Goal: Communication & Community: Answer question/provide support

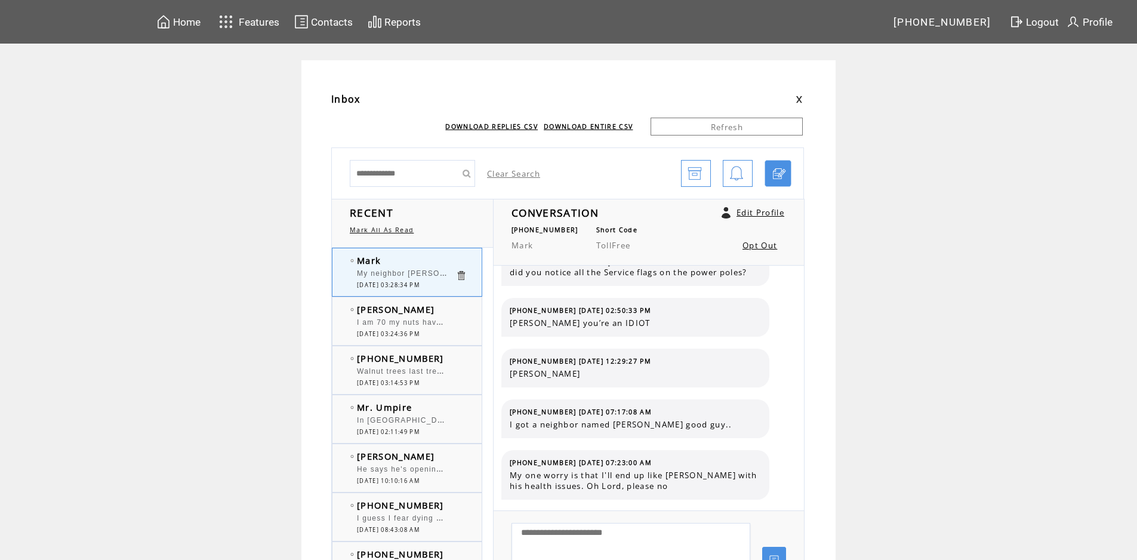
click at [420, 327] on div "I am 70 my nuts have been dropping for years" at bounding box center [406, 324] width 98 height 12
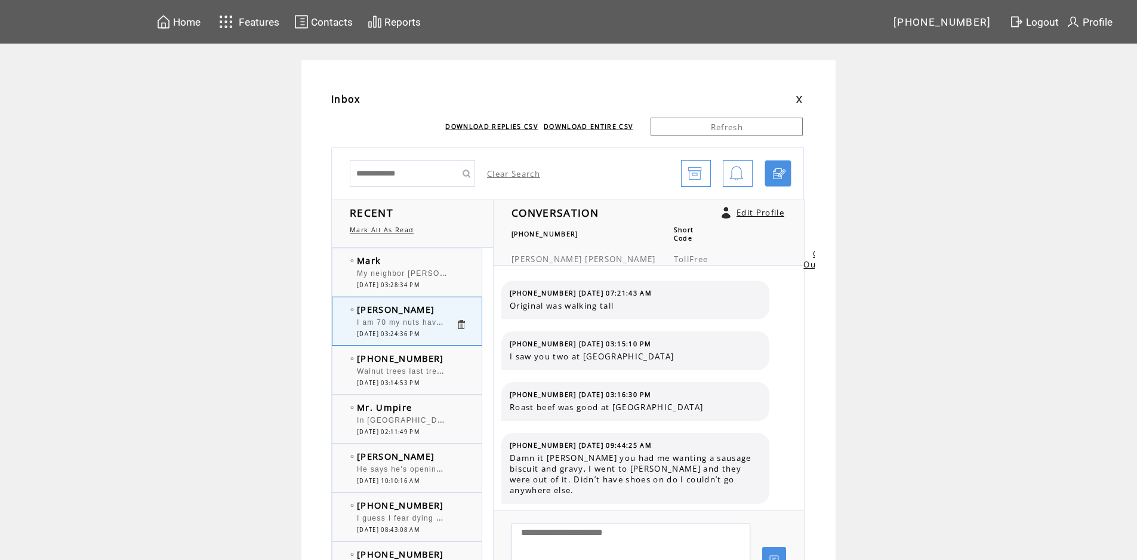
scroll to position [149, 0]
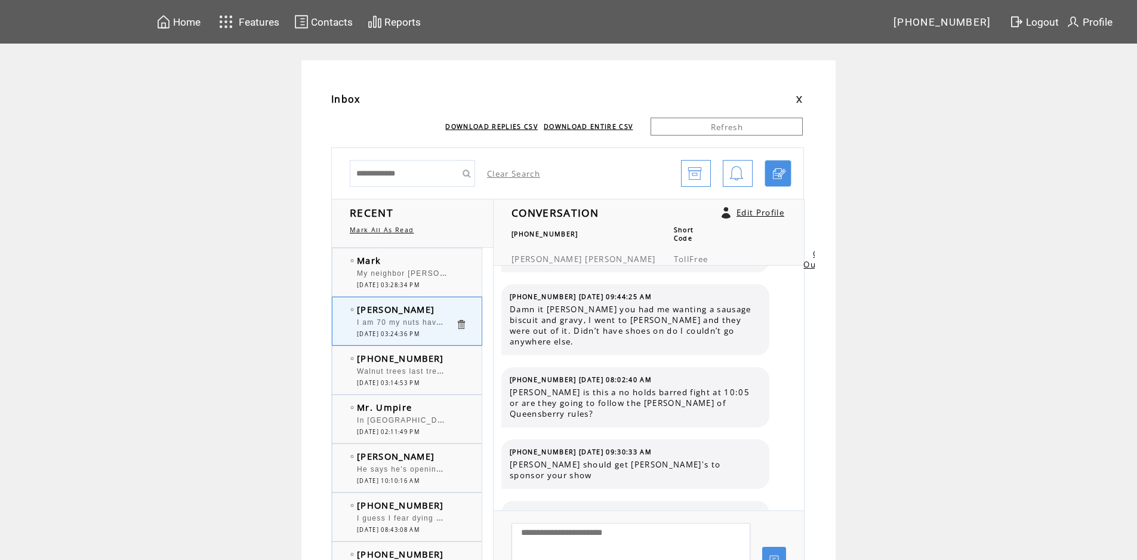
click at [649, 544] on textarea at bounding box center [630, 559] width 239 height 72
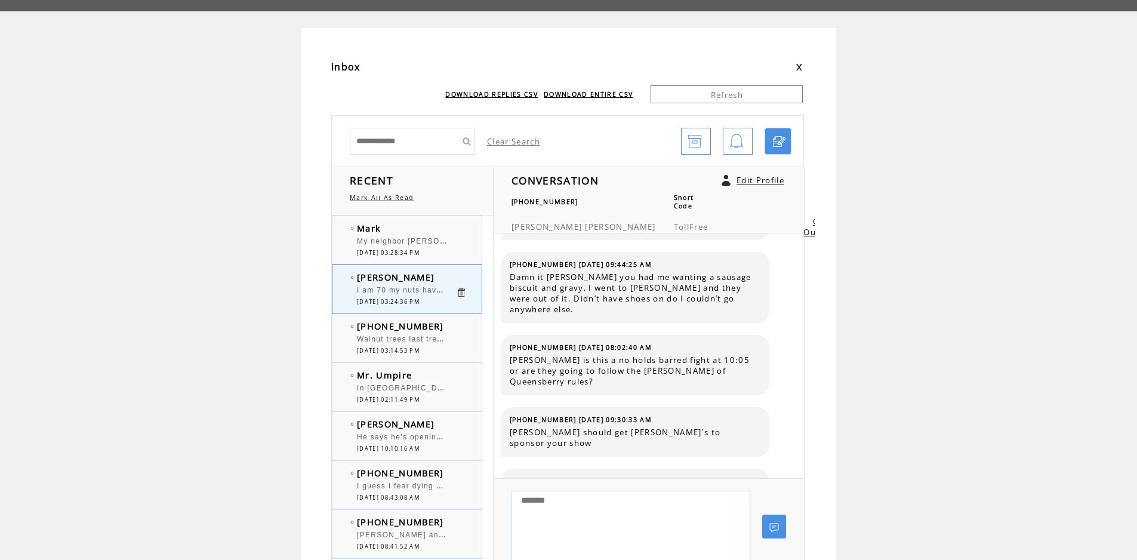
scroll to position [60, 0]
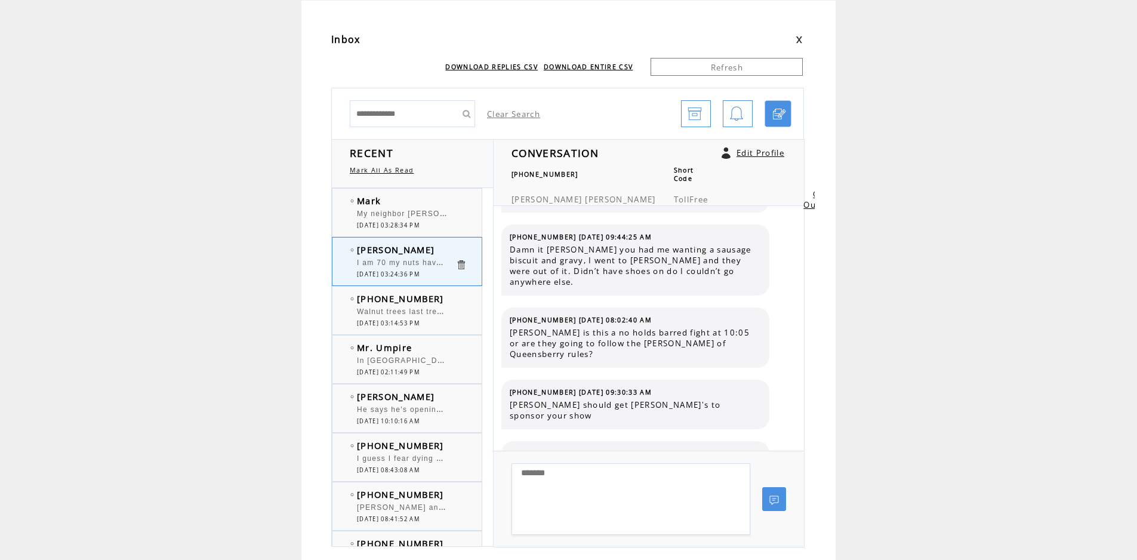
type textarea "*******"
click at [780, 504] on link at bounding box center [774, 499] width 24 height 24
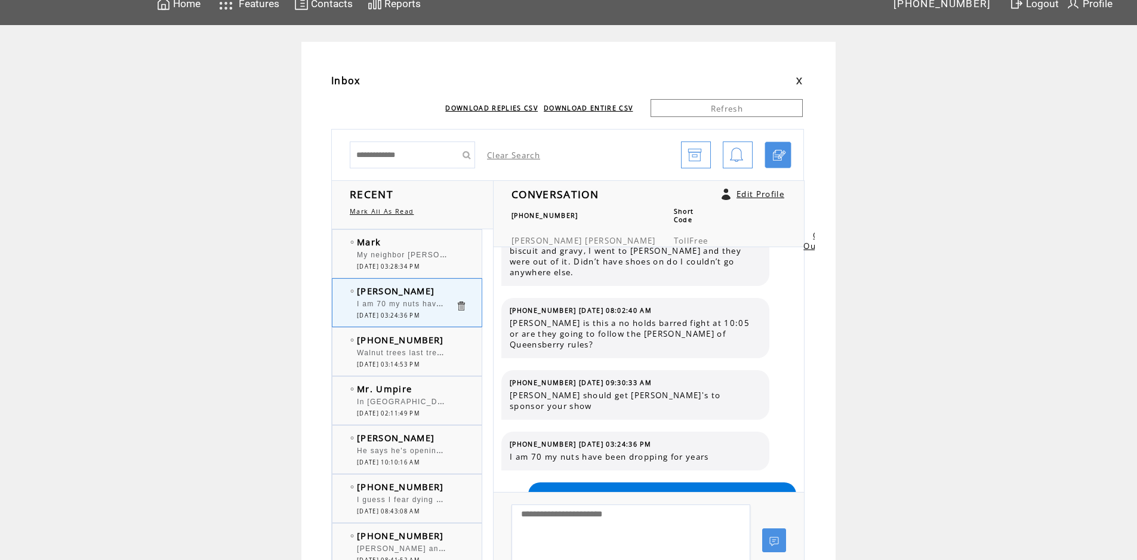
scroll to position [0, 0]
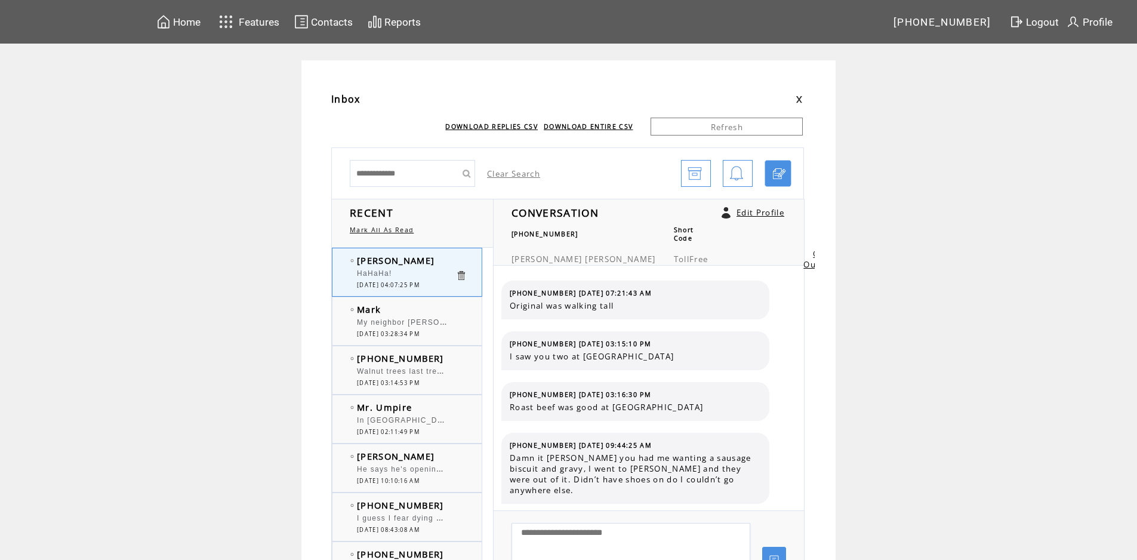
scroll to position [199, 0]
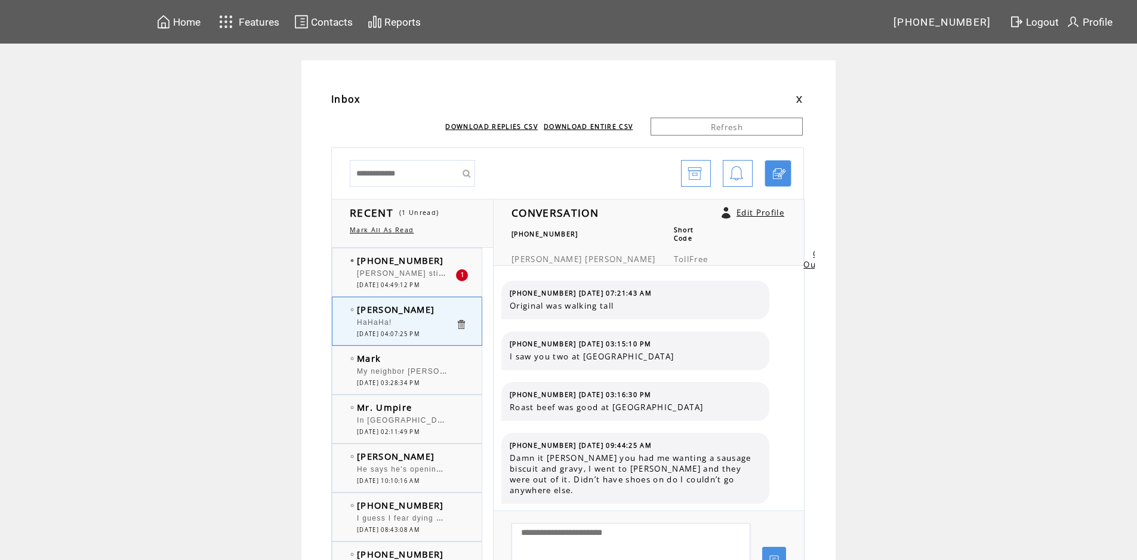
scroll to position [199, 0]
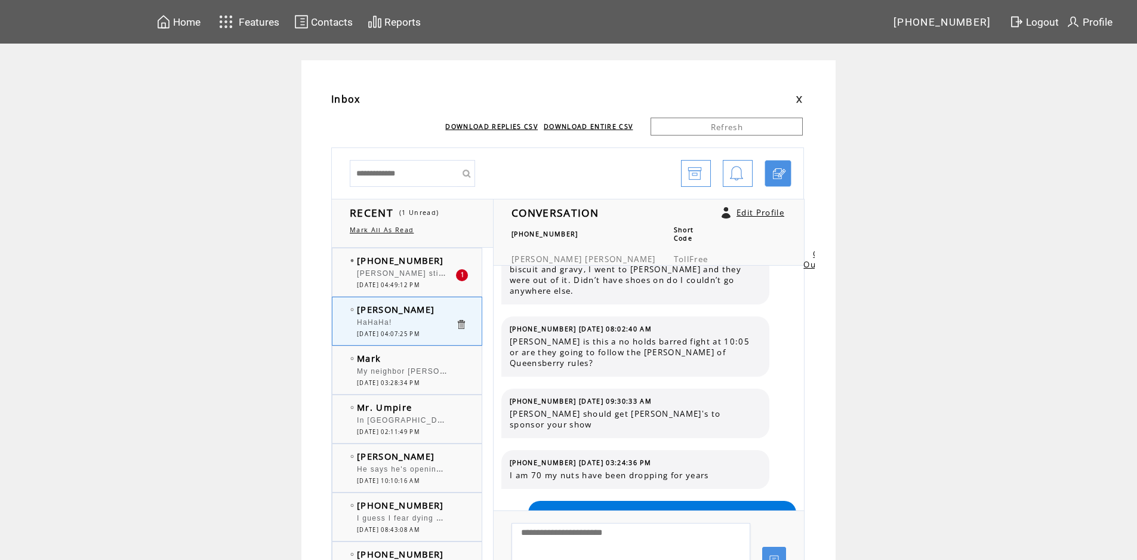
click at [443, 264] on td "[PHONE_NUMBER]" at bounding box center [406, 260] width 98 height 12
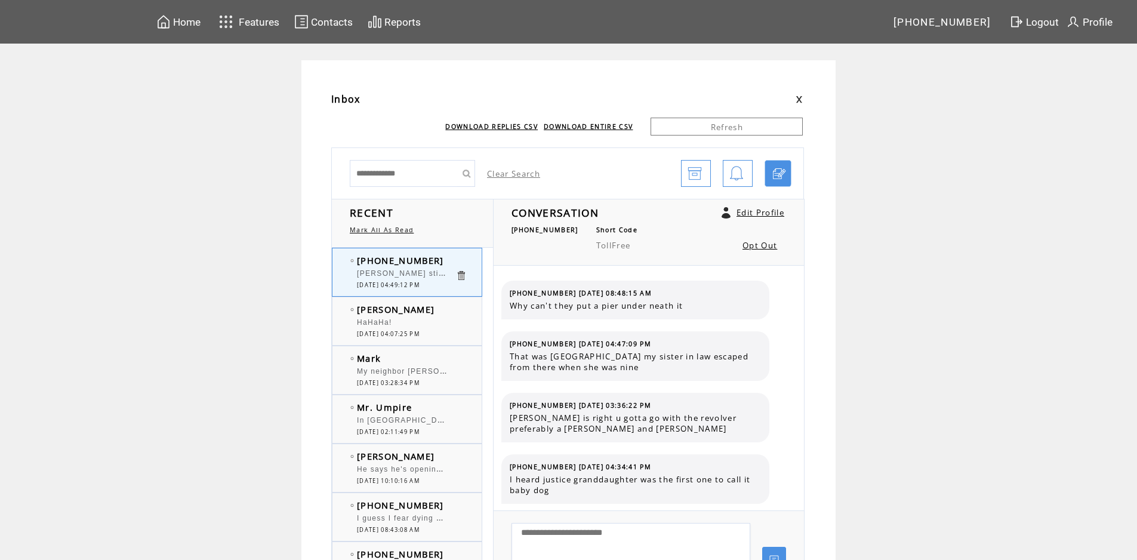
scroll to position [109, 0]
